Goal: Find specific page/section: Find specific page/section

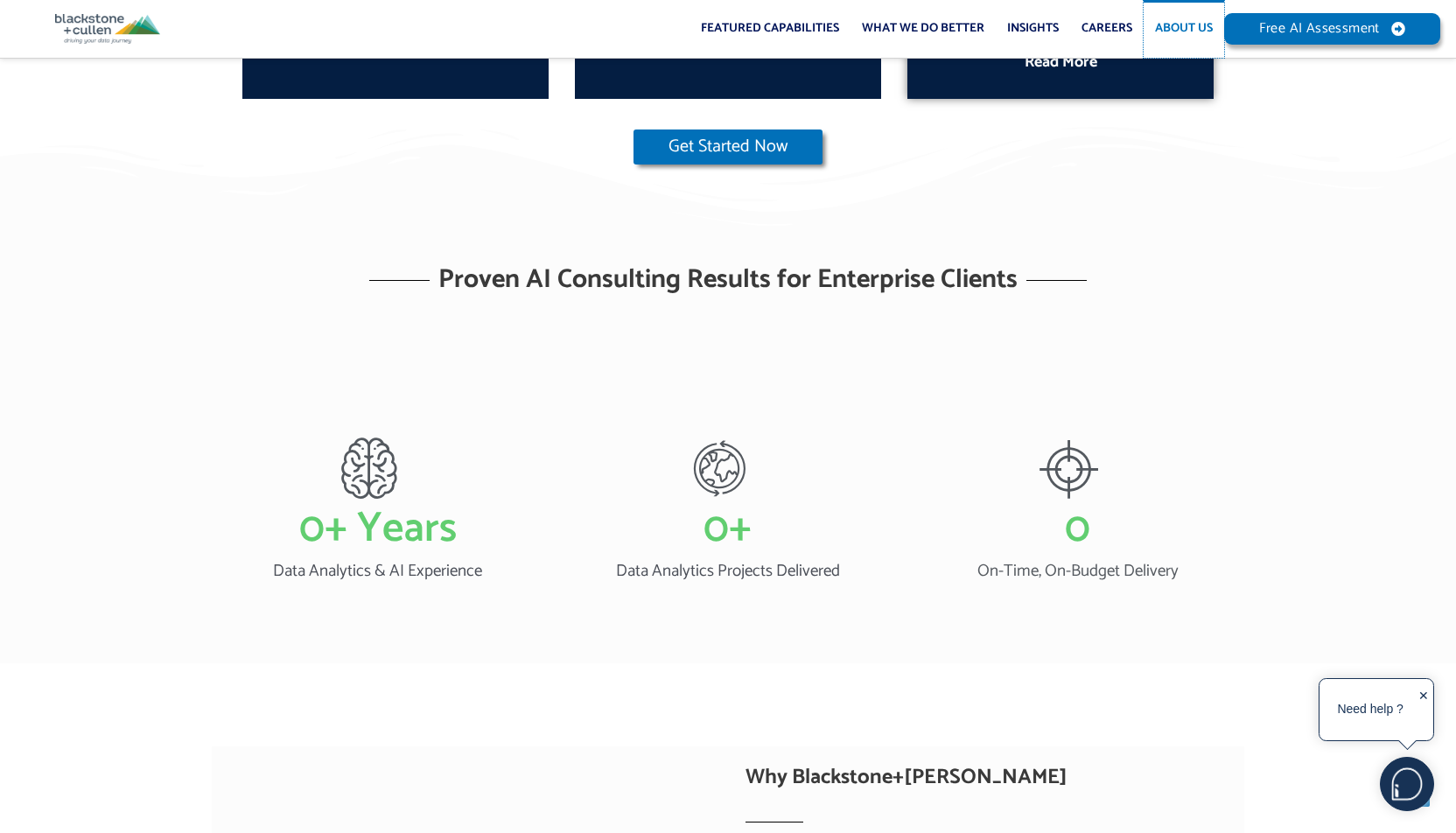
scroll to position [1312, 0]
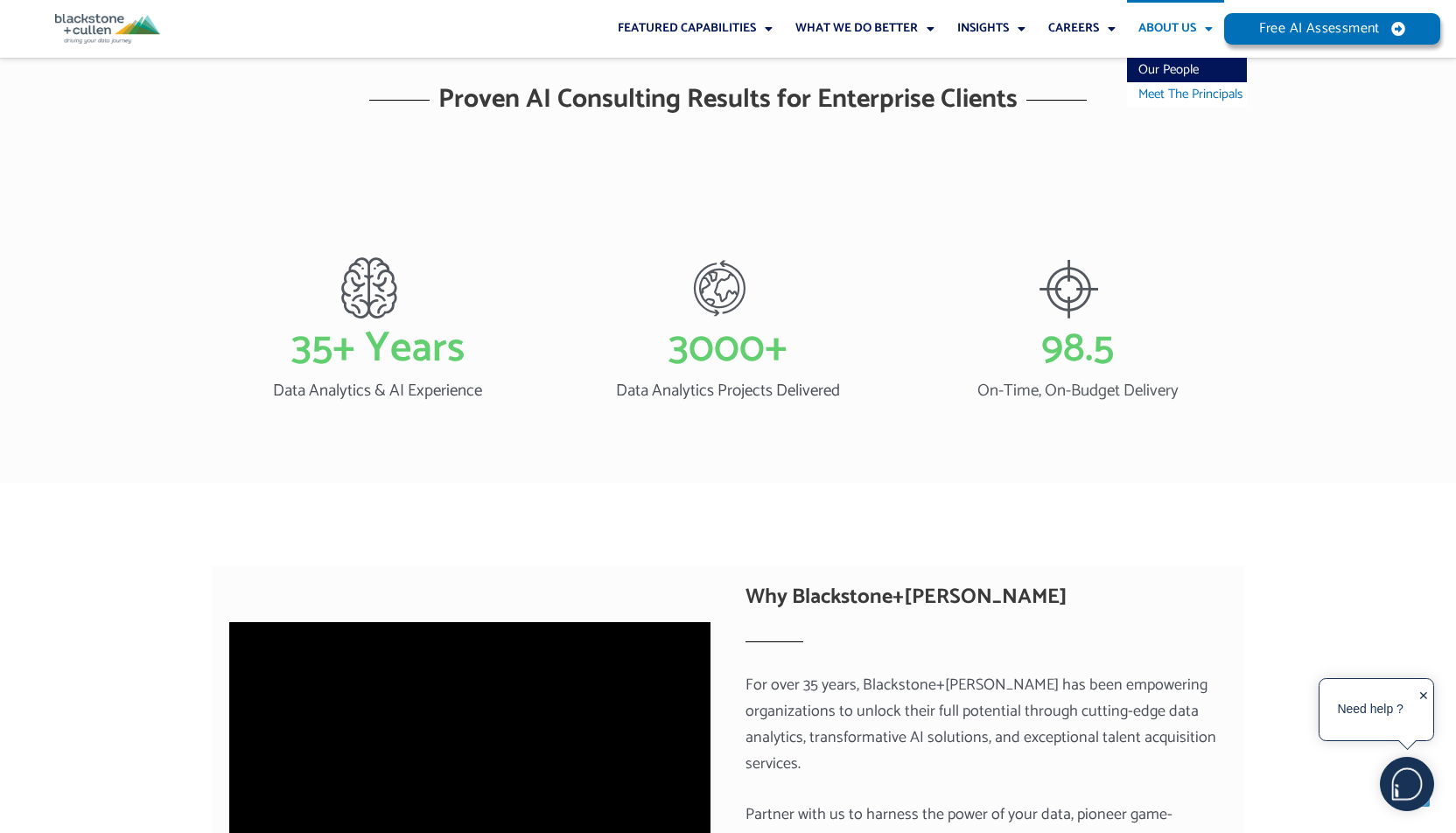
click at [1192, 93] on link "Meet The Principals" at bounding box center [1187, 94] width 120 height 24
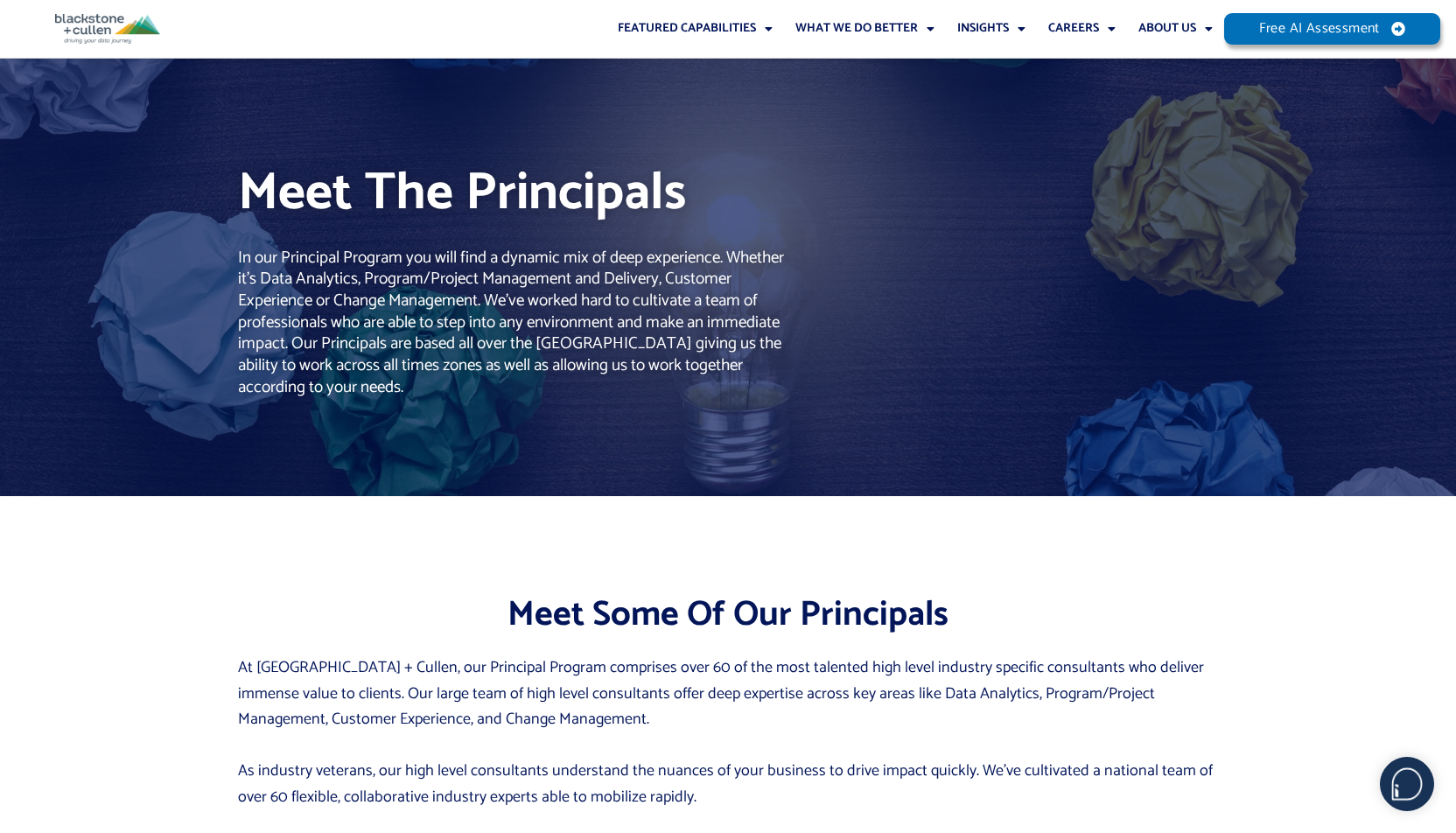
click at [1136, 521] on div "Meet Some Of Our Principals" at bounding box center [728, 571] width 980 height 133
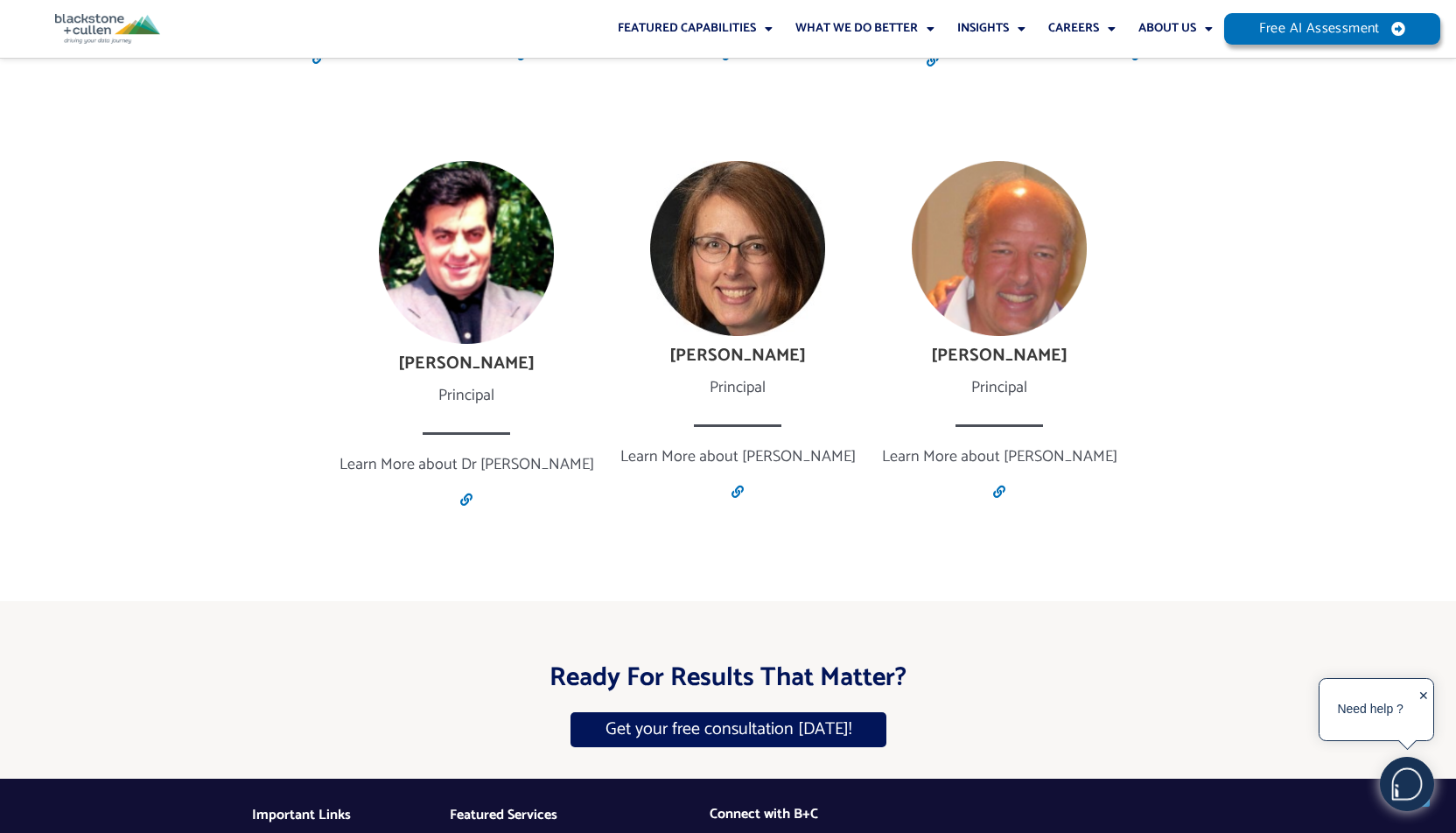
scroll to position [3411, 0]
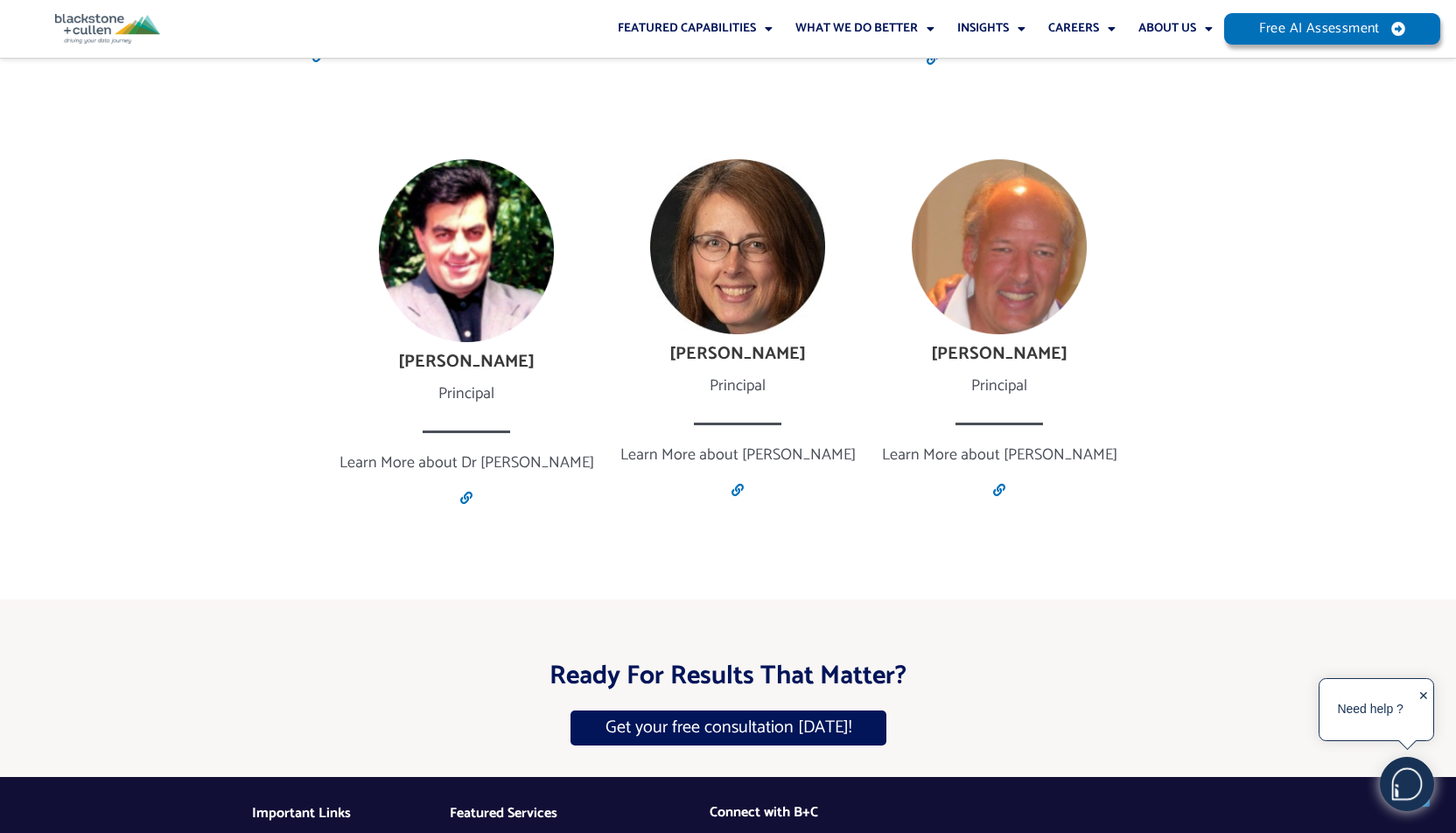
click at [1421, 695] on div "✕" at bounding box center [1424, 710] width 11 height 54
